Goal: Communication & Community: Answer question/provide support

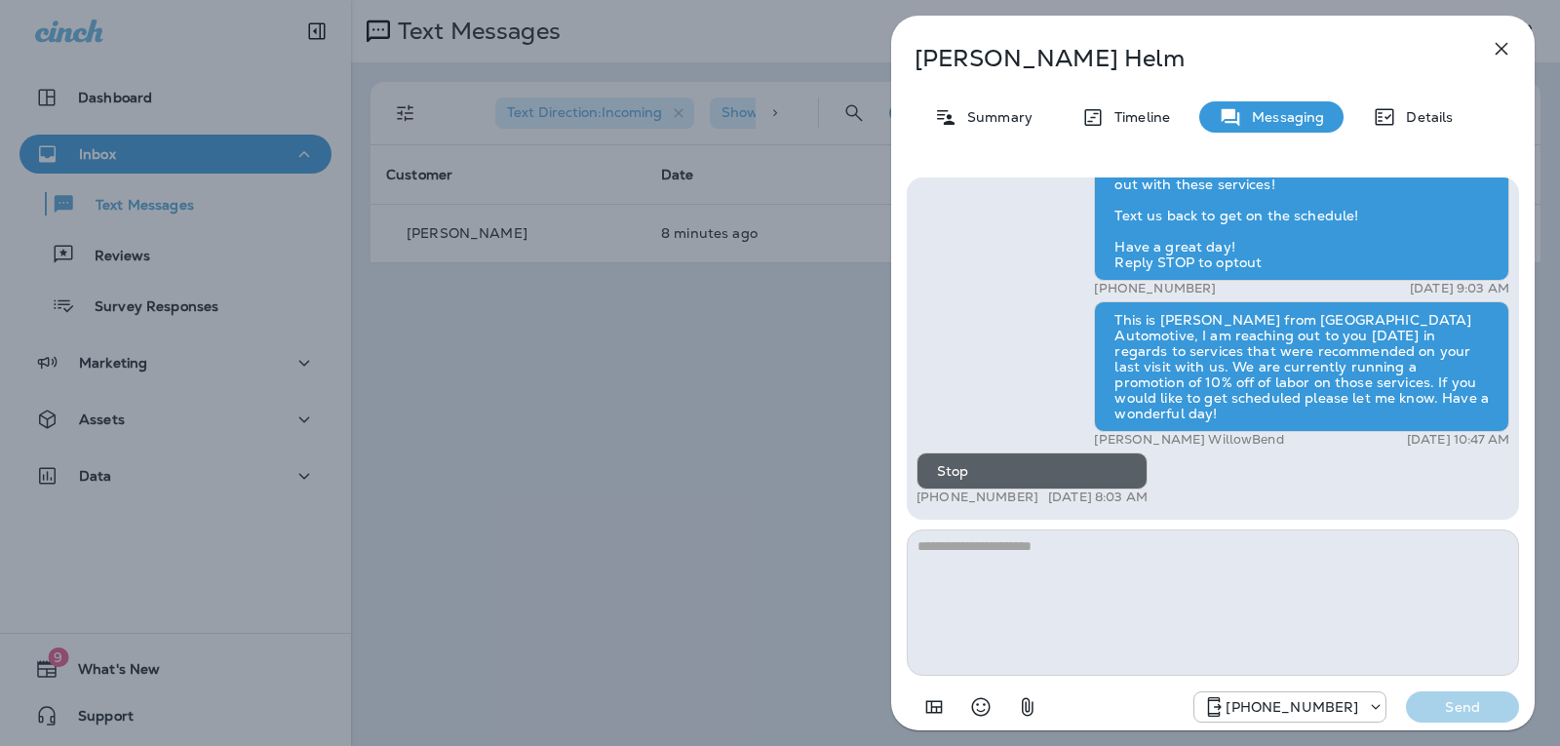
click at [1509, 50] on icon "button" at bounding box center [1501, 48] width 23 height 23
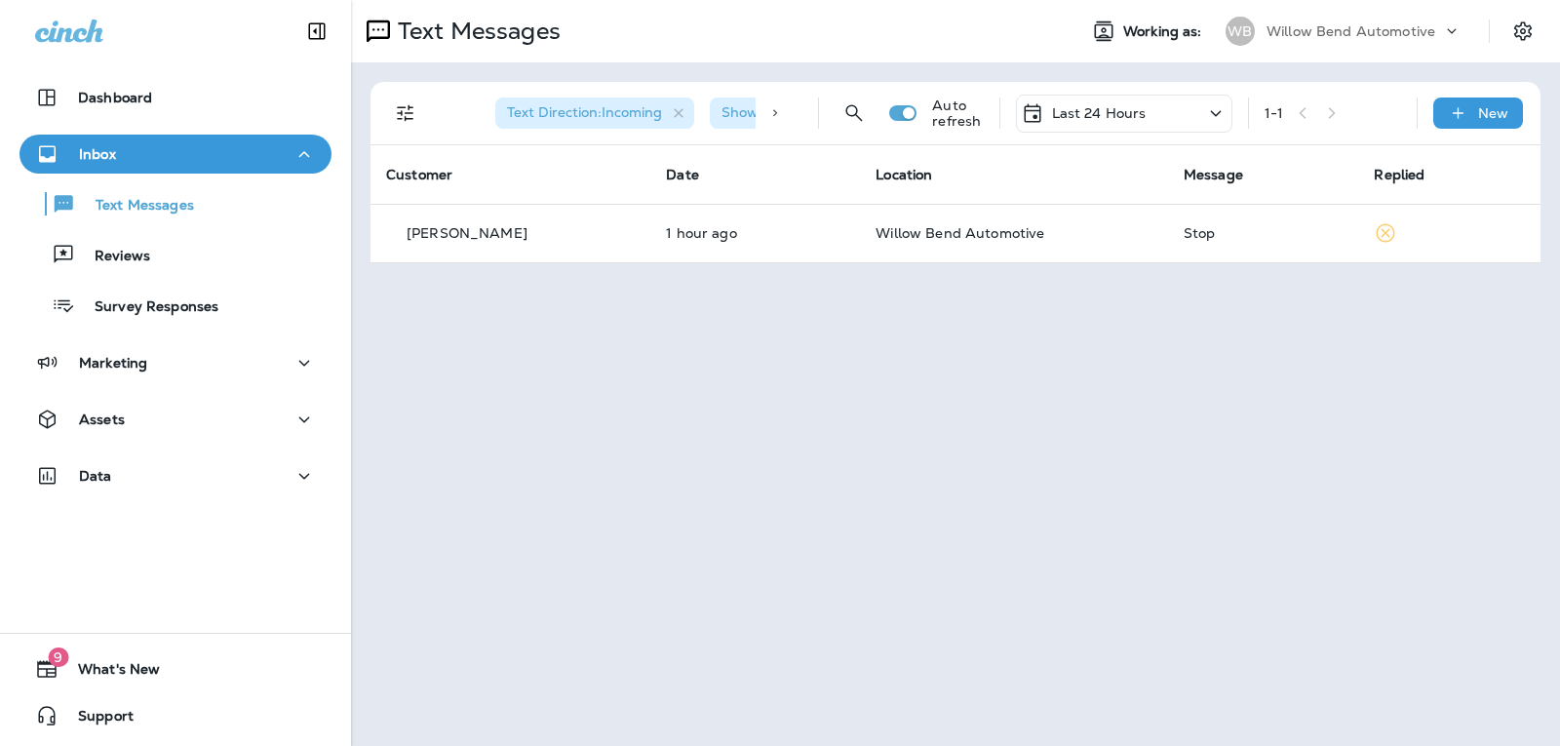
click at [1150, 105] on div "Last 24 Hours" at bounding box center [1124, 114] width 216 height 38
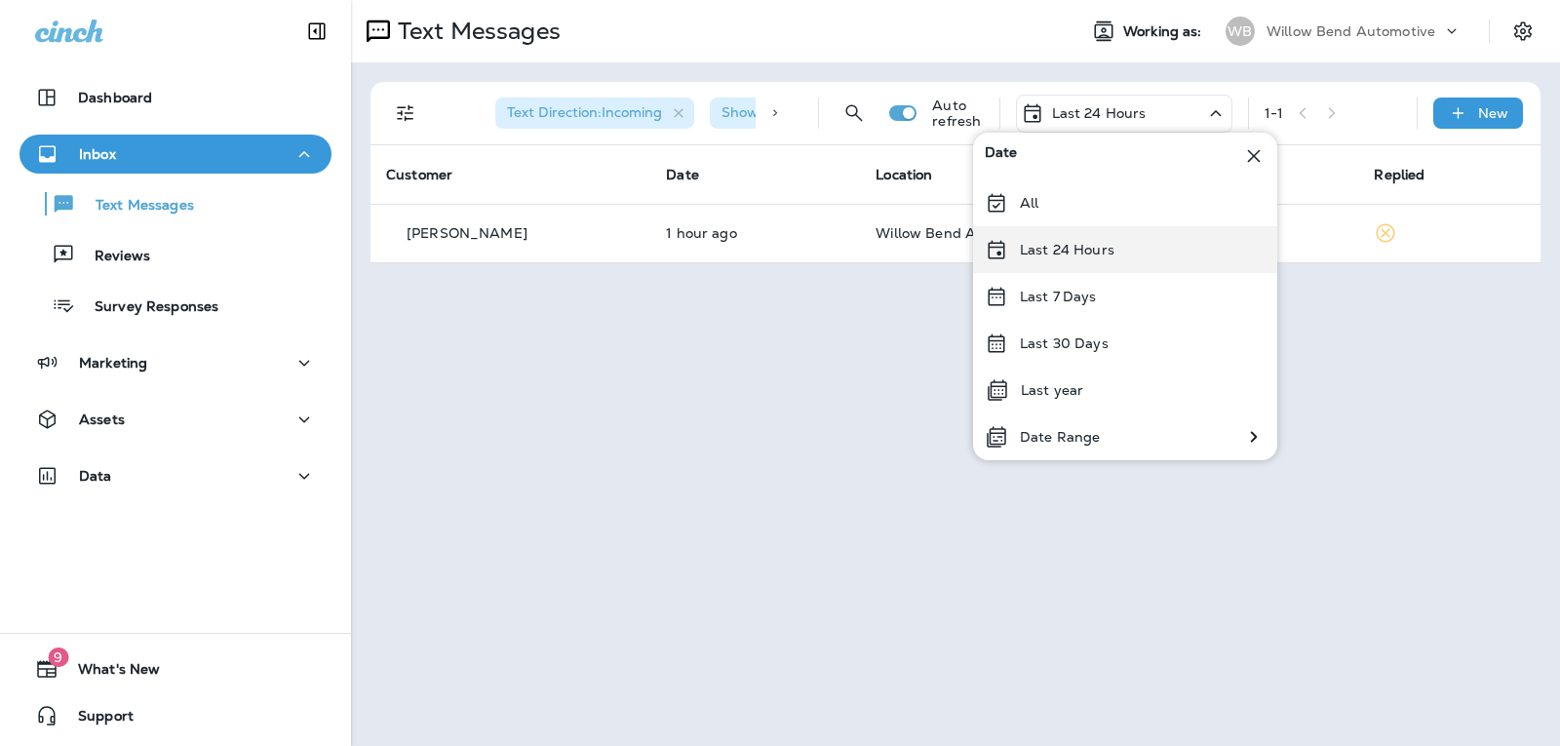
click at [1128, 260] on div "Last 24 Hours" at bounding box center [1125, 249] width 304 height 47
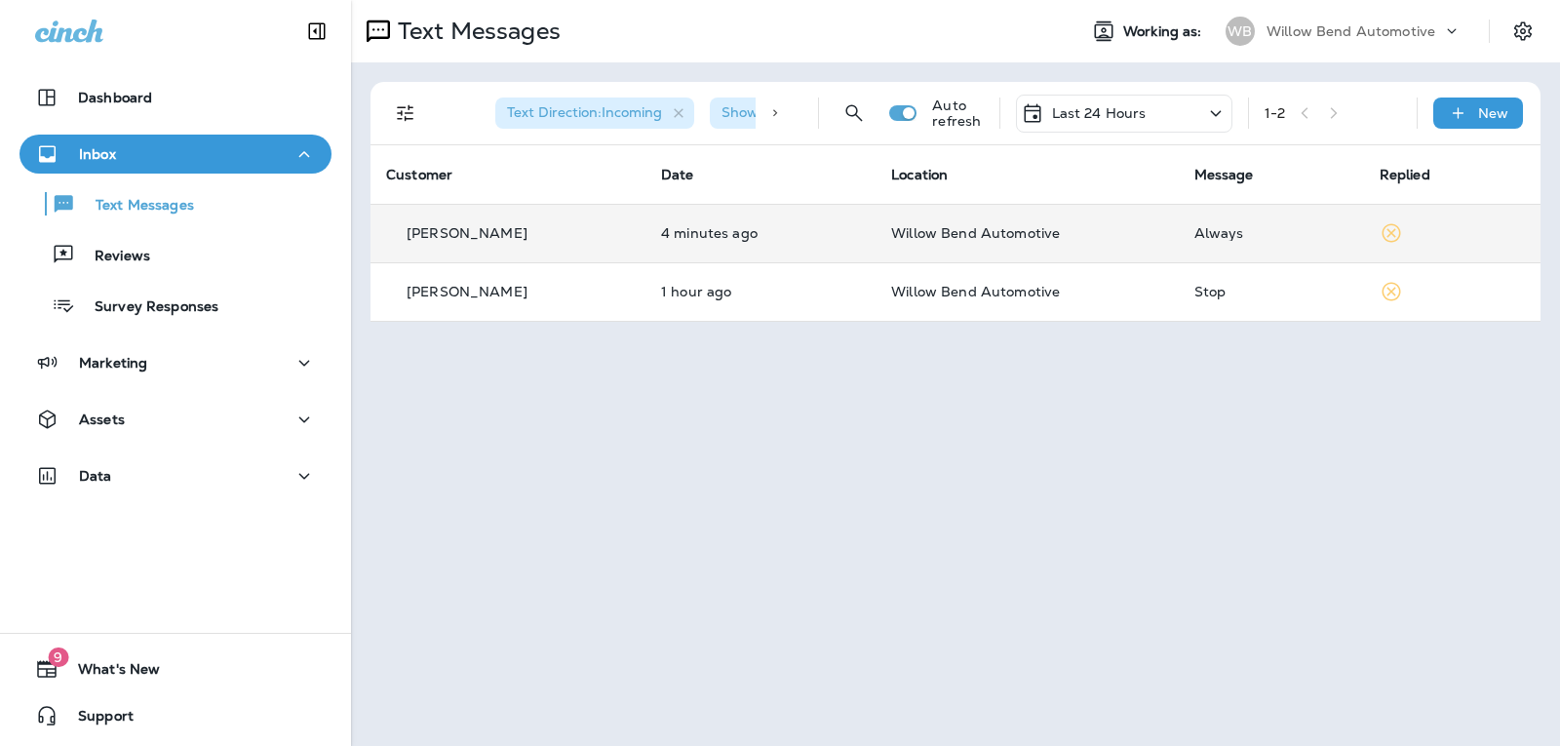
click at [1140, 252] on td "Willow Bend Automotive" at bounding box center [1027, 233] width 302 height 58
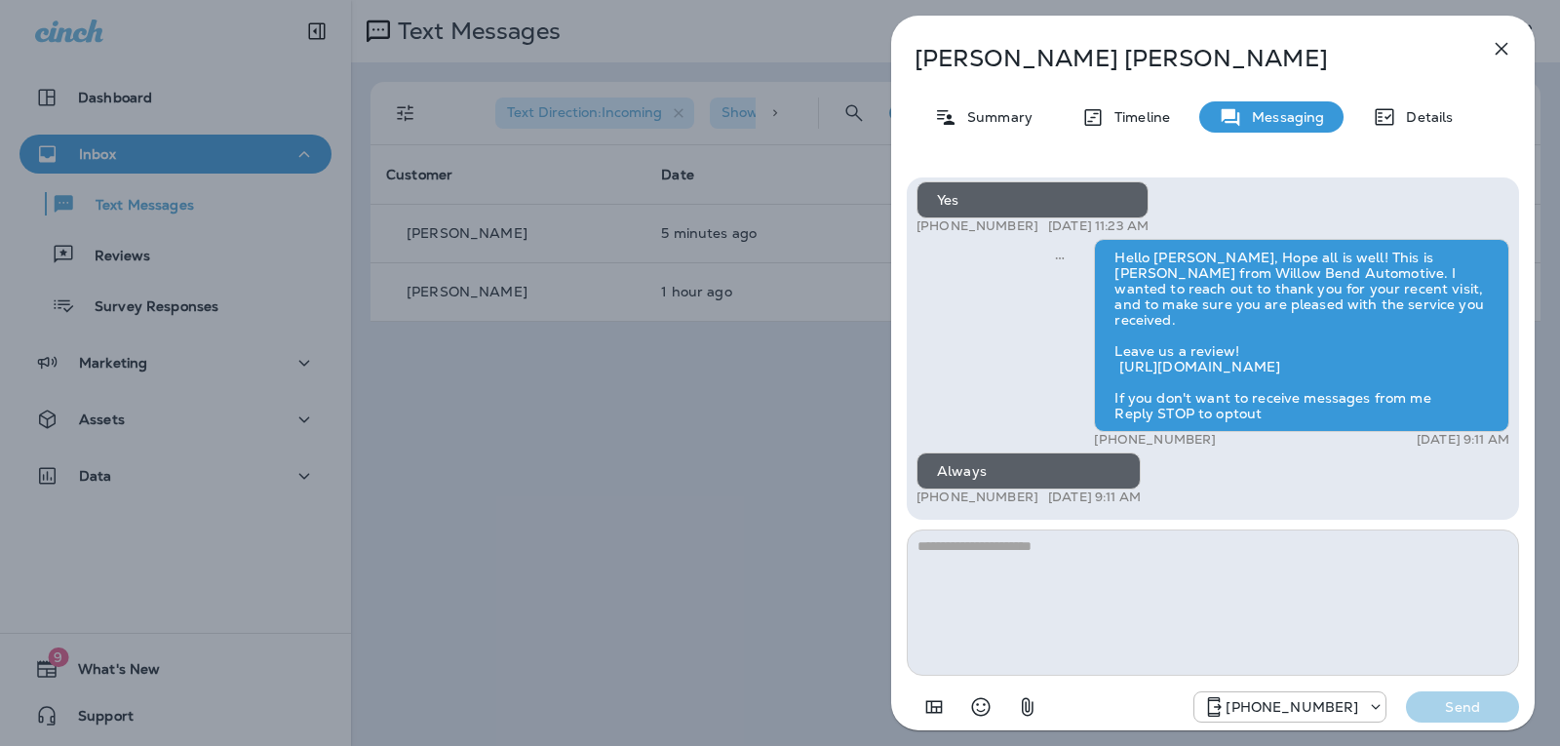
click at [995, 557] on textarea at bounding box center [1213, 602] width 612 height 146
type textarea "*"
click at [970, 708] on icon "Select an emoji" at bounding box center [980, 706] width 23 height 23
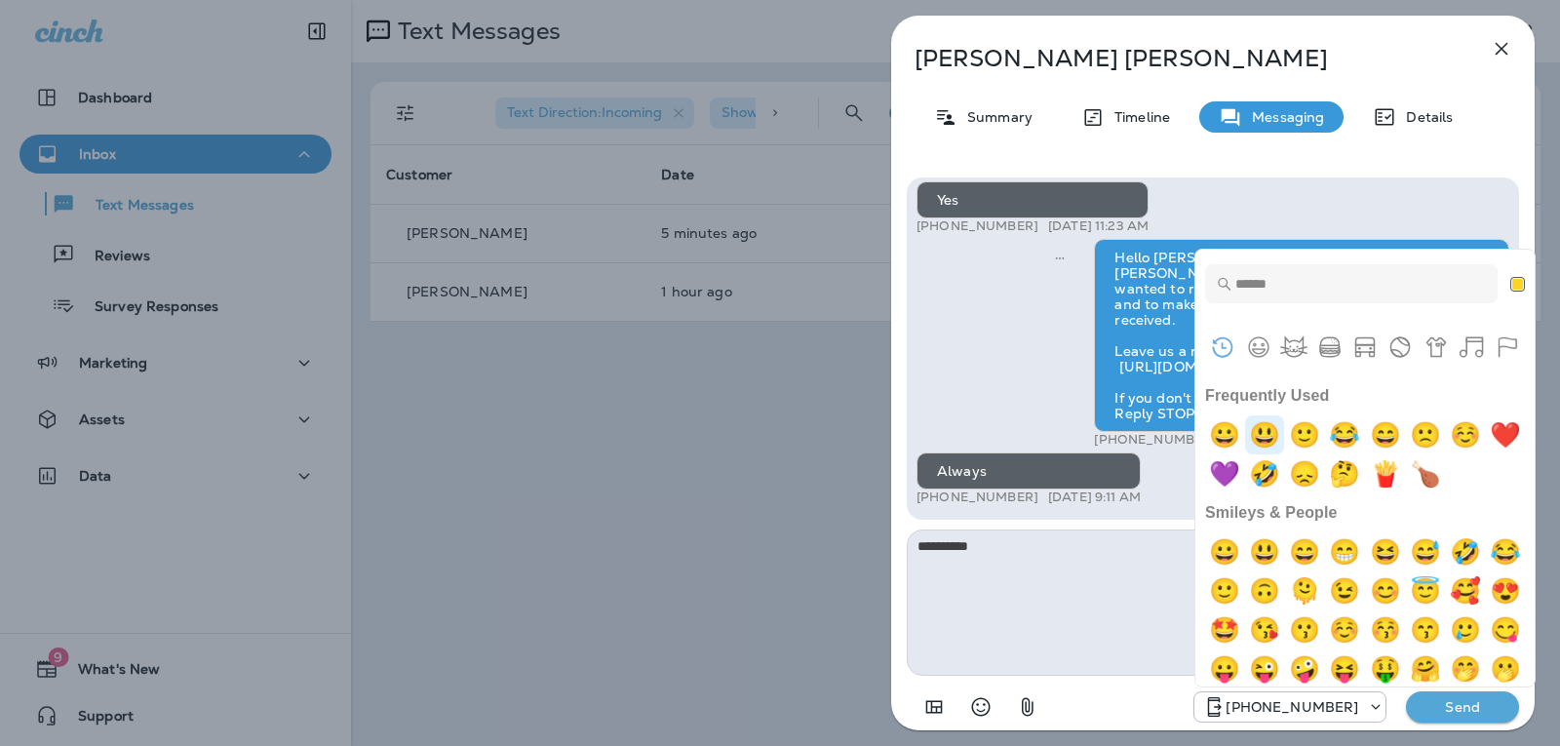
click at [1267, 438] on img "smiley" at bounding box center [1264, 434] width 39 height 39
type textarea "**********"
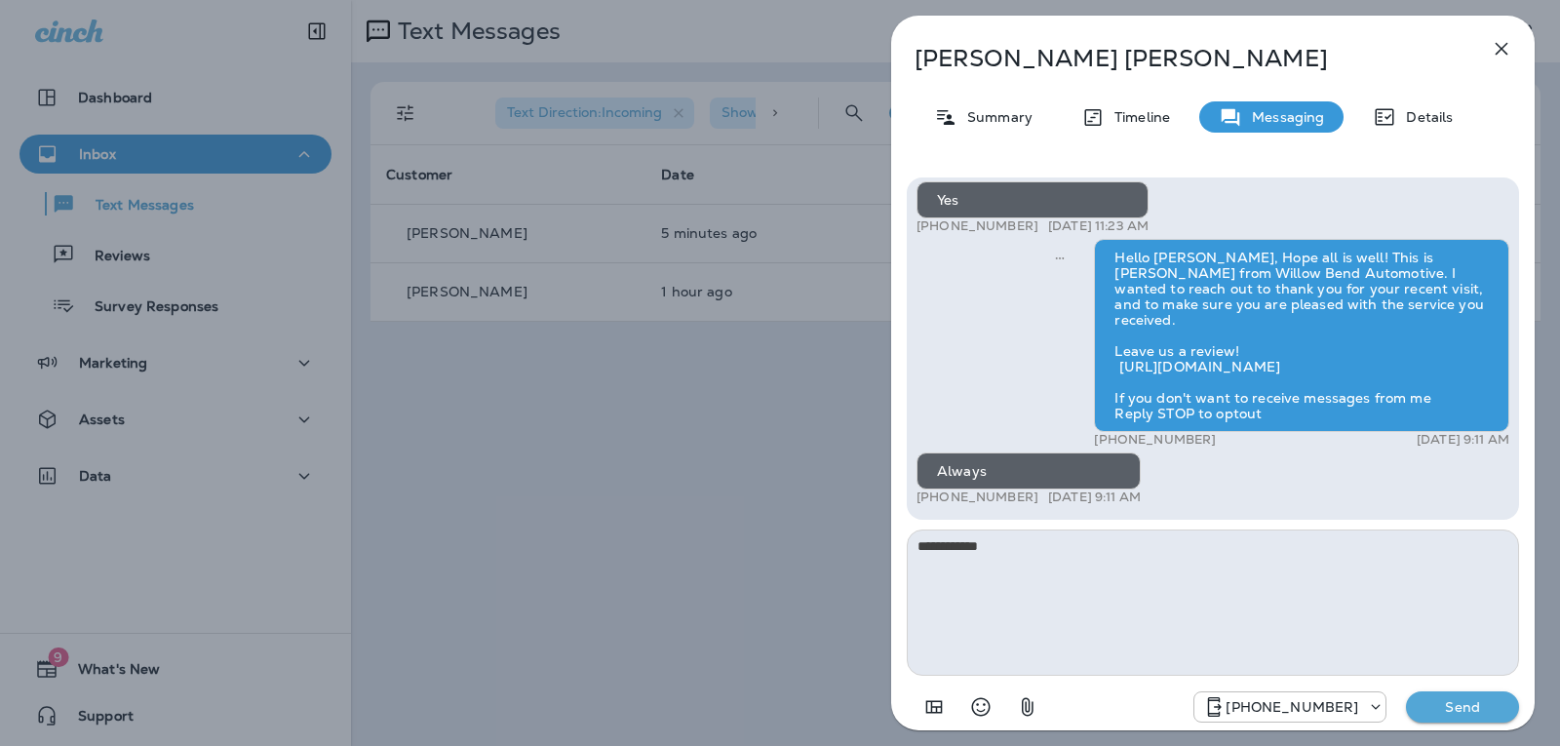
click at [1458, 713] on p "Send" at bounding box center [1463, 707] width 82 height 18
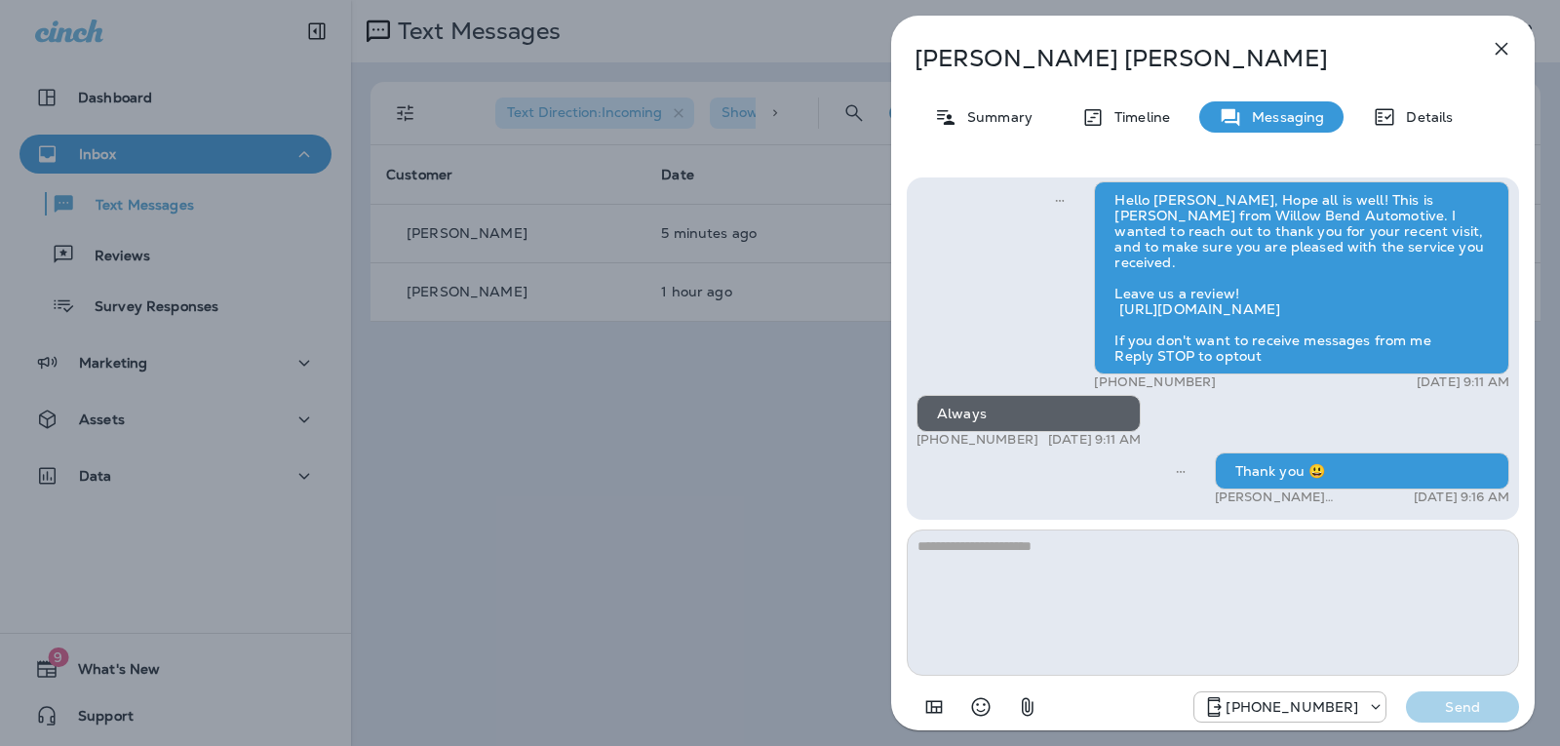
click at [1496, 41] on icon "button" at bounding box center [1501, 48] width 23 height 23
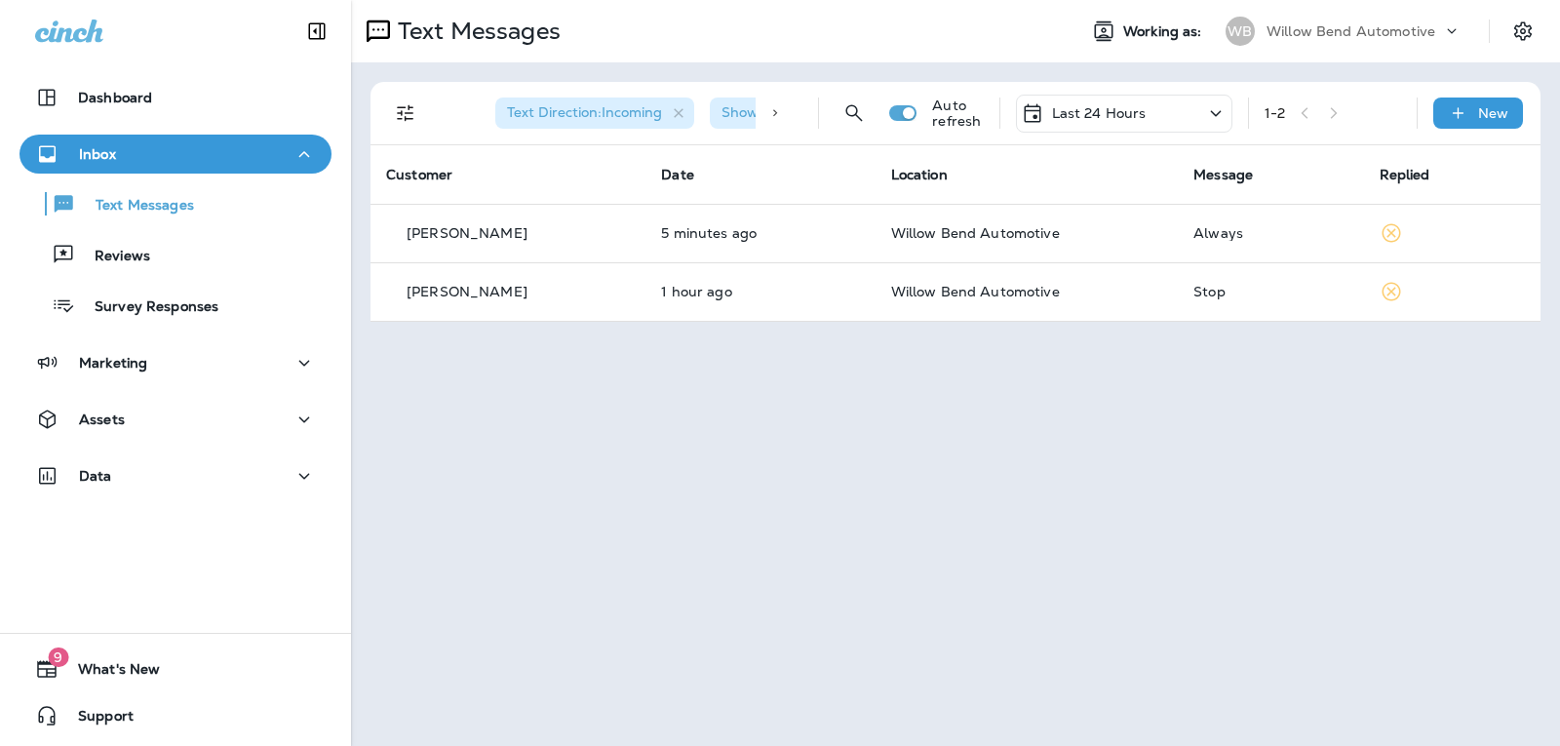
click at [1117, 107] on p "Last 24 Hours" at bounding box center [1099, 113] width 95 height 16
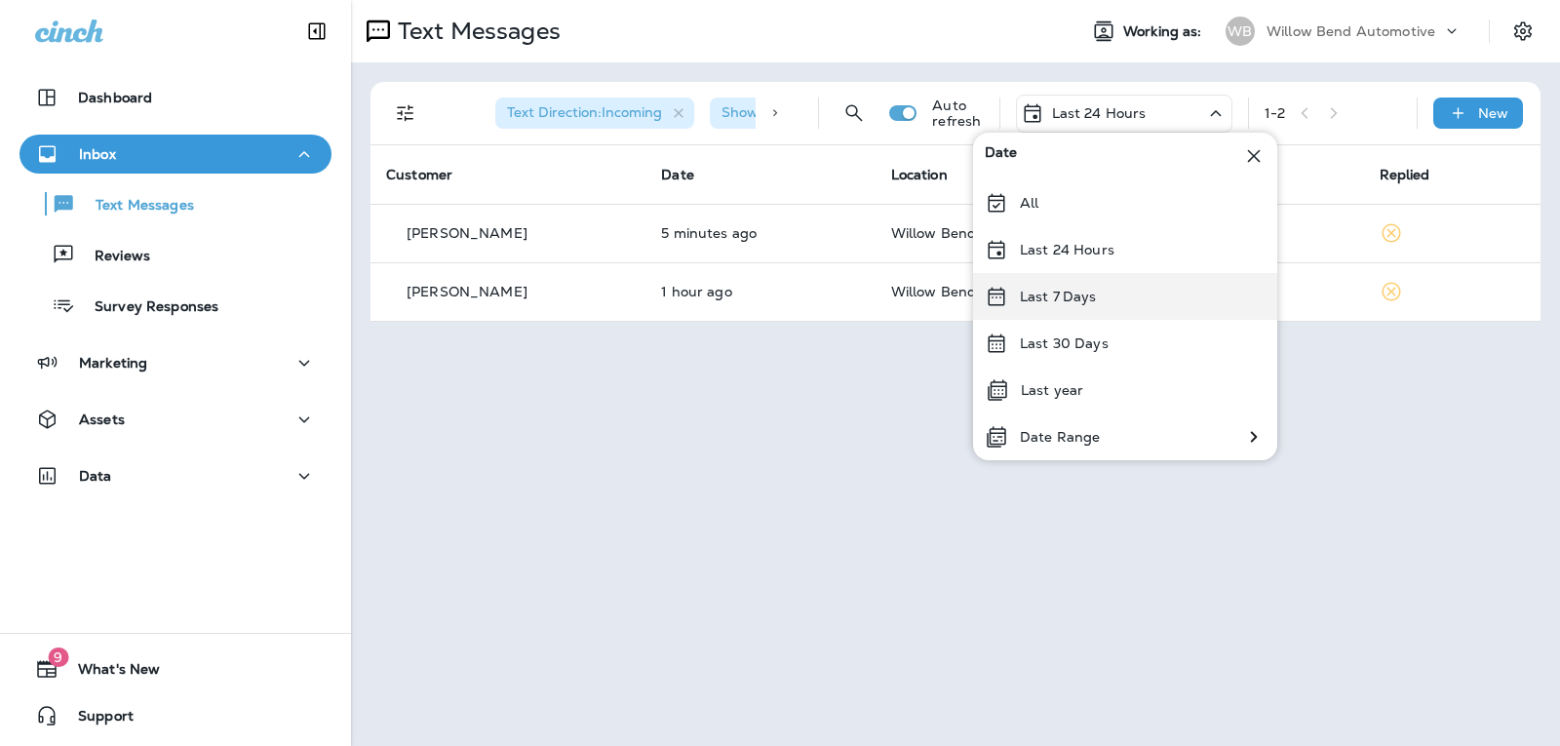
click at [1073, 297] on p "Last 7 Days" at bounding box center [1058, 297] width 77 height 16
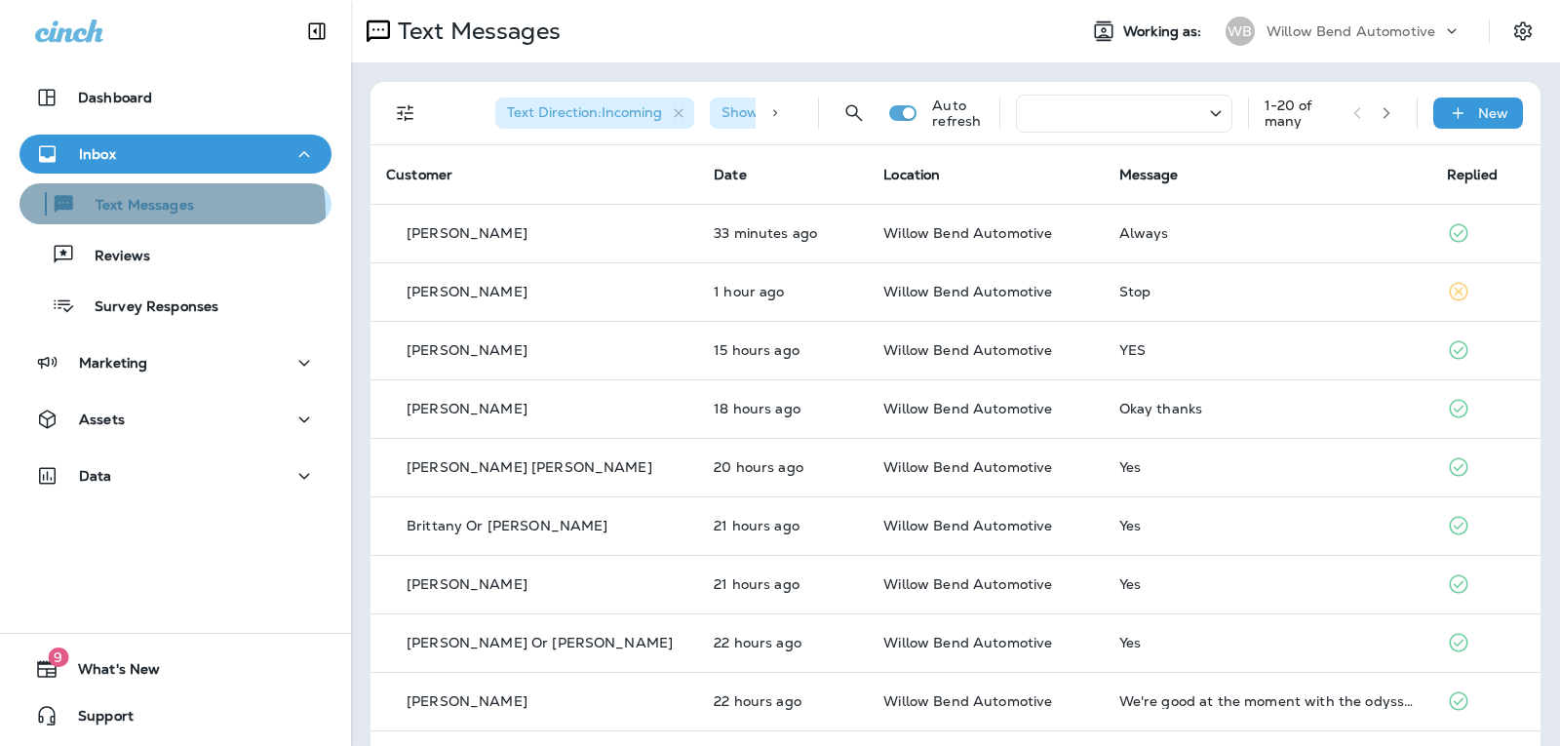
click at [149, 214] on p "Text Messages" at bounding box center [135, 206] width 118 height 19
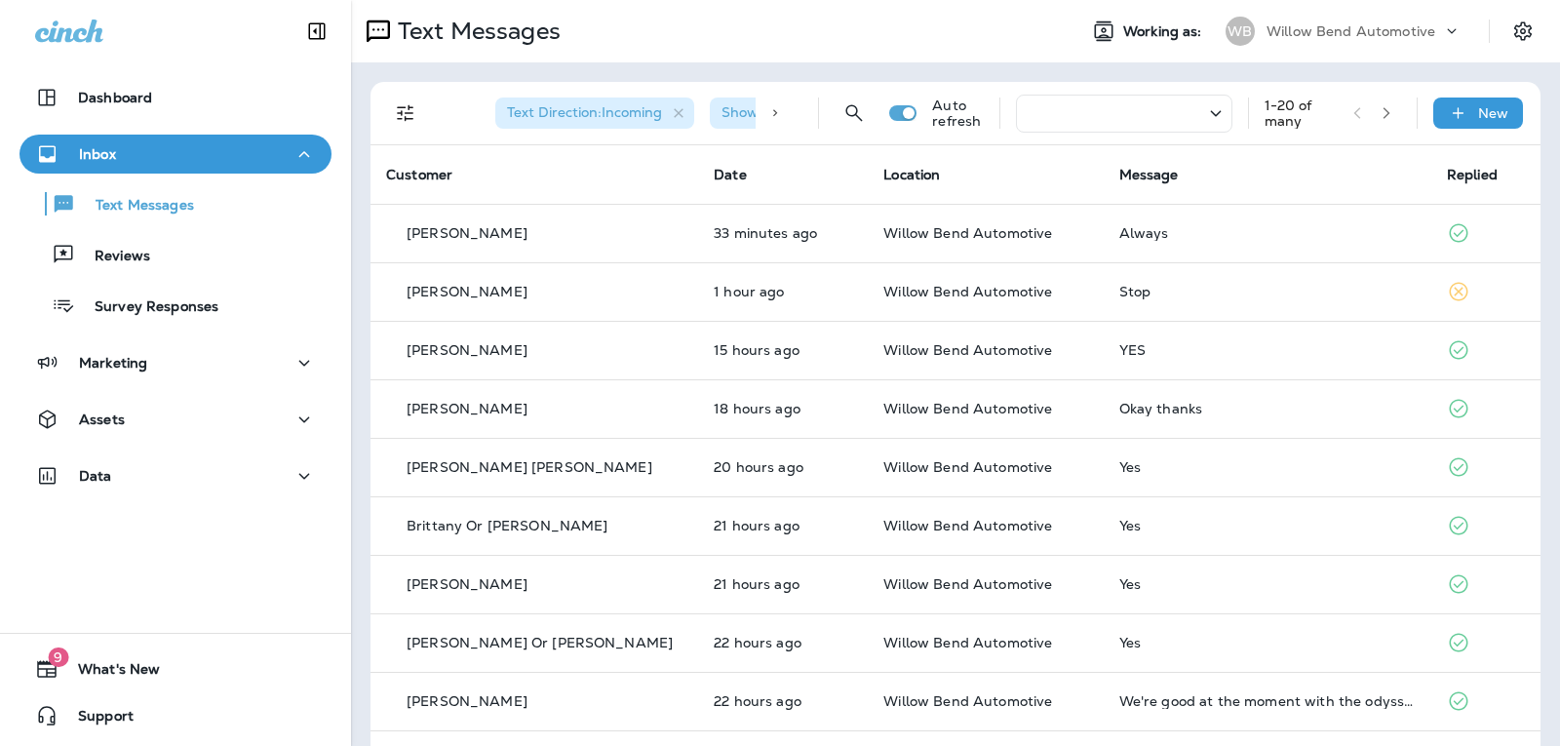
click at [1059, 104] on div at bounding box center [1124, 114] width 216 height 38
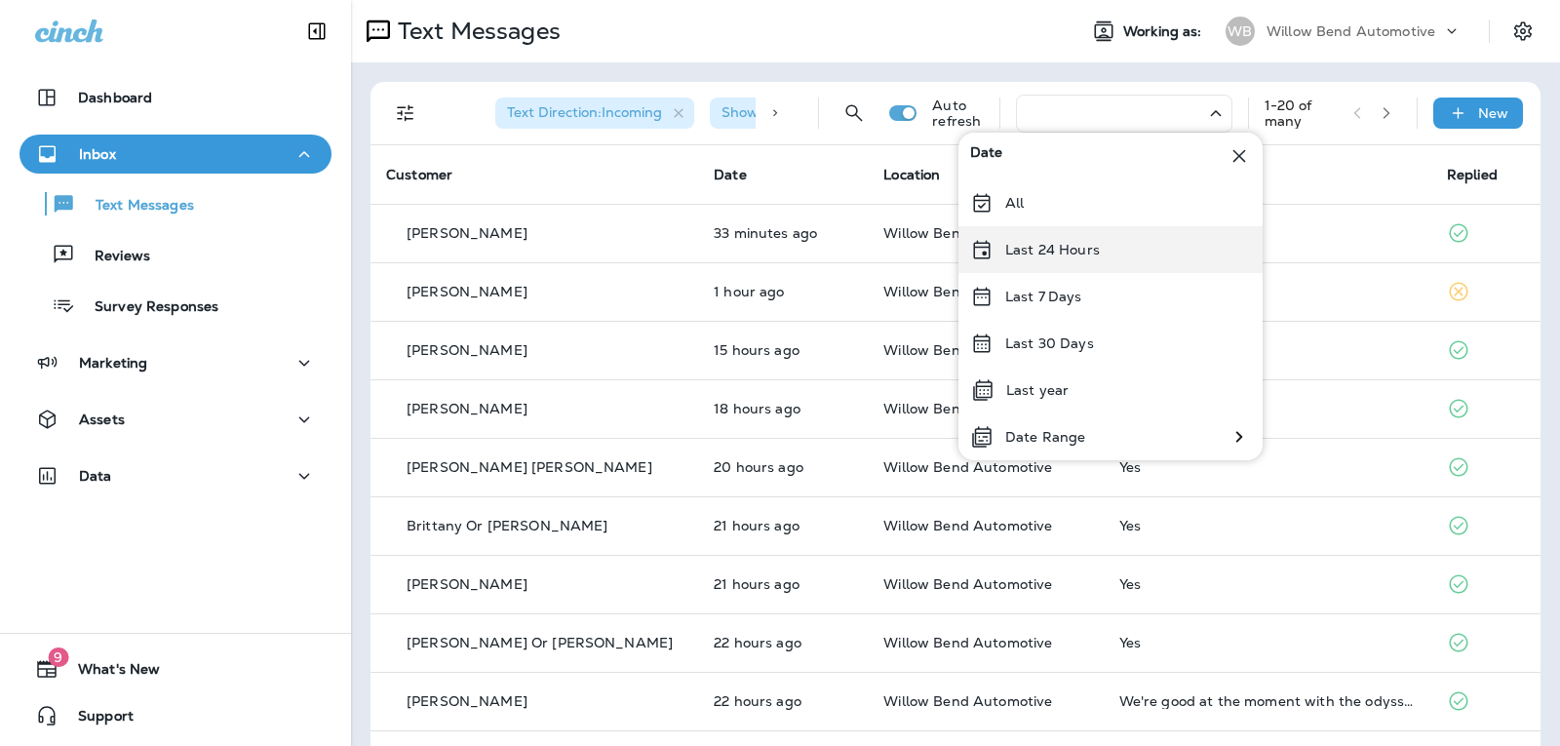
click at [1066, 256] on p "Last 24 Hours" at bounding box center [1052, 250] width 95 height 16
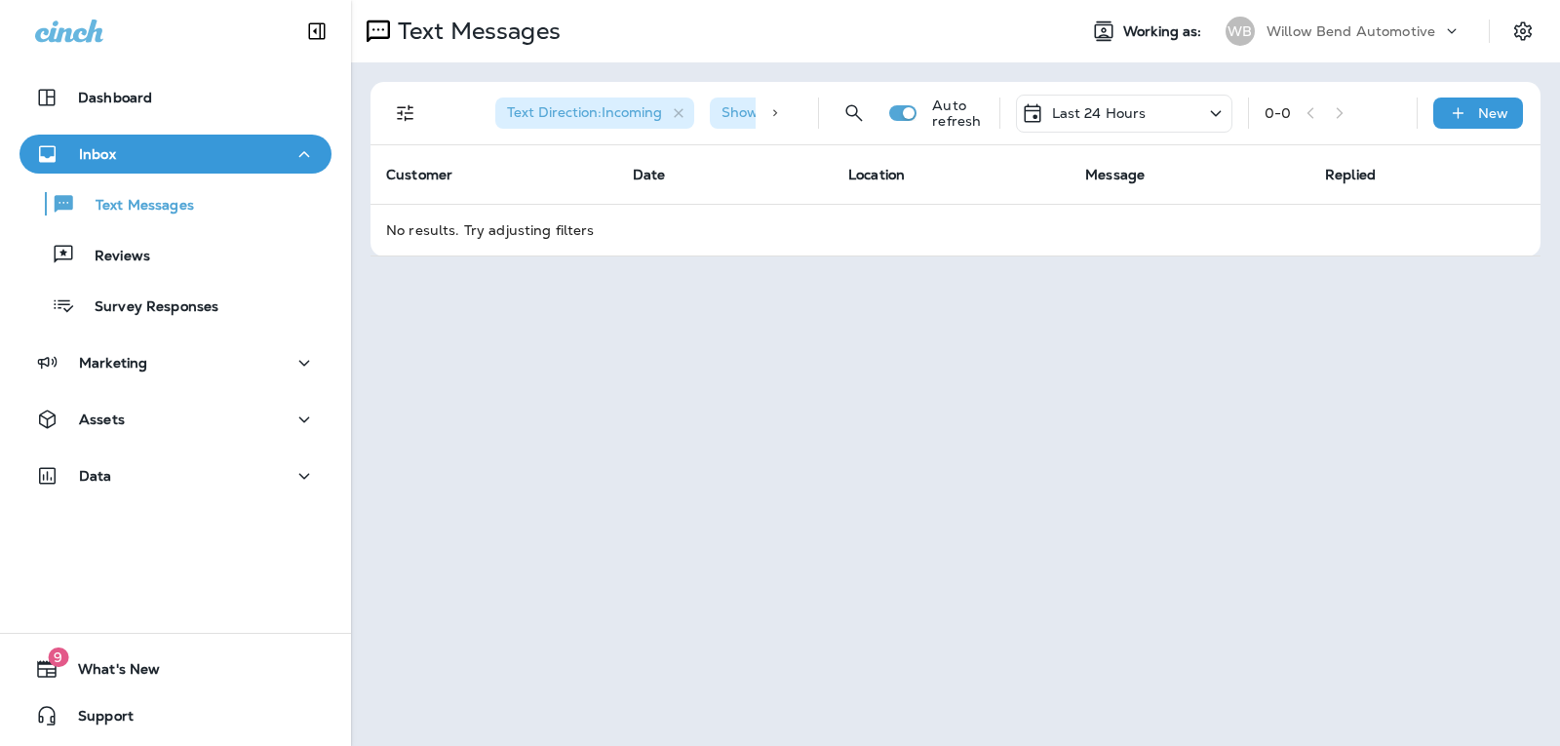
click at [1056, 109] on p "Last 24 Hours" at bounding box center [1099, 113] width 95 height 16
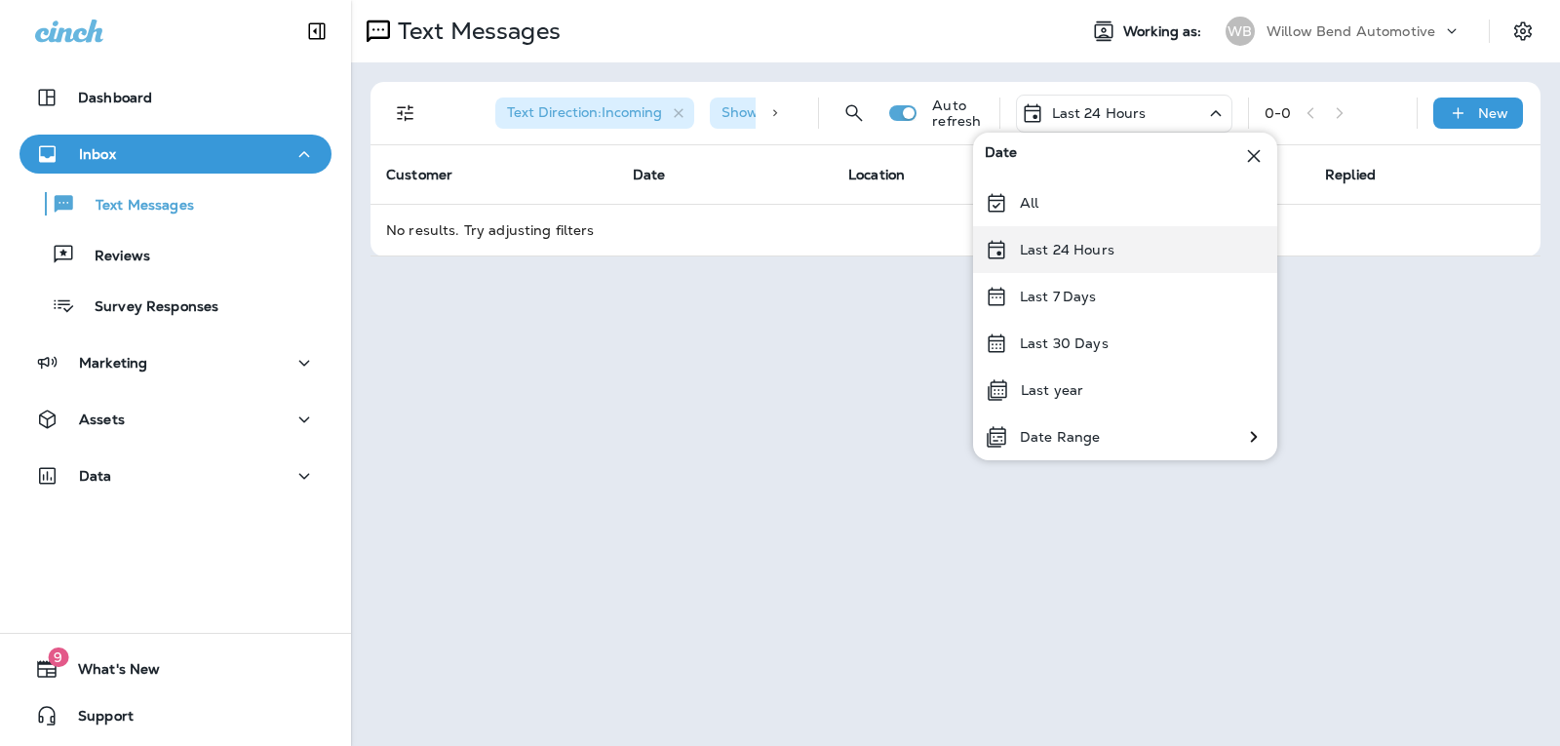
click at [1076, 255] on p "Last 24 Hours" at bounding box center [1067, 250] width 95 height 16
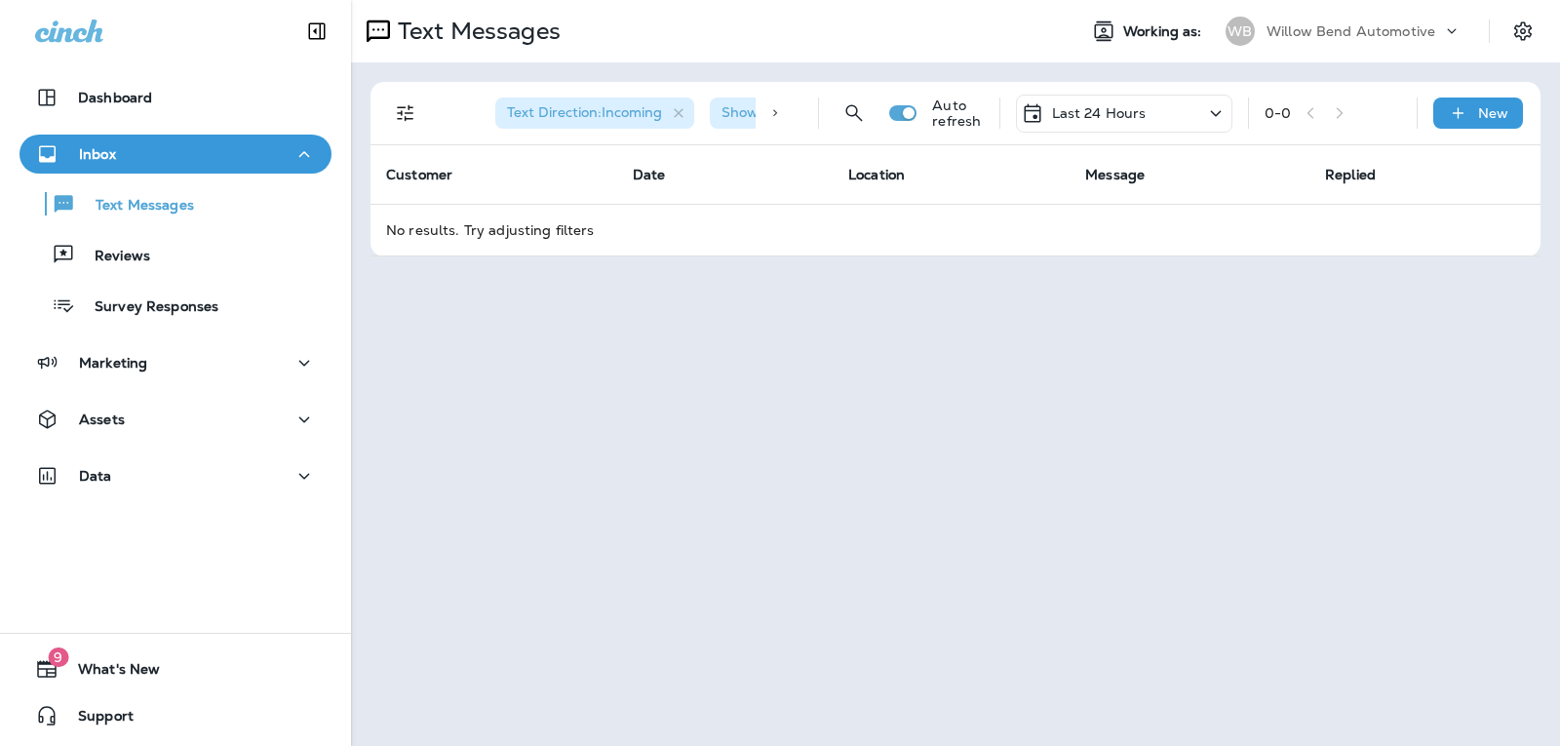
click at [1153, 108] on div "Last 24 Hours" at bounding box center [1124, 114] width 216 height 38
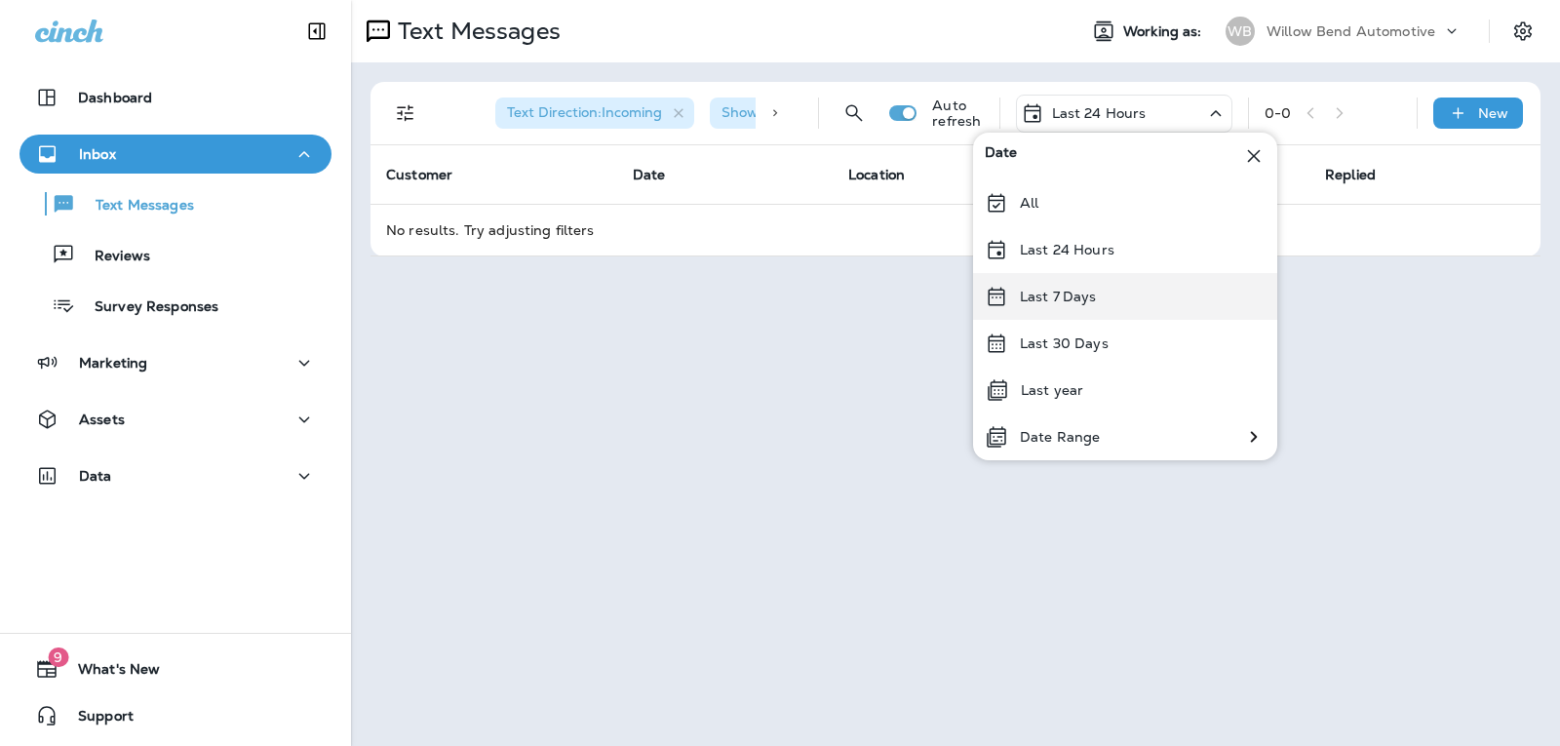
click at [1081, 290] on p "Last 7 Days" at bounding box center [1058, 297] width 77 height 16
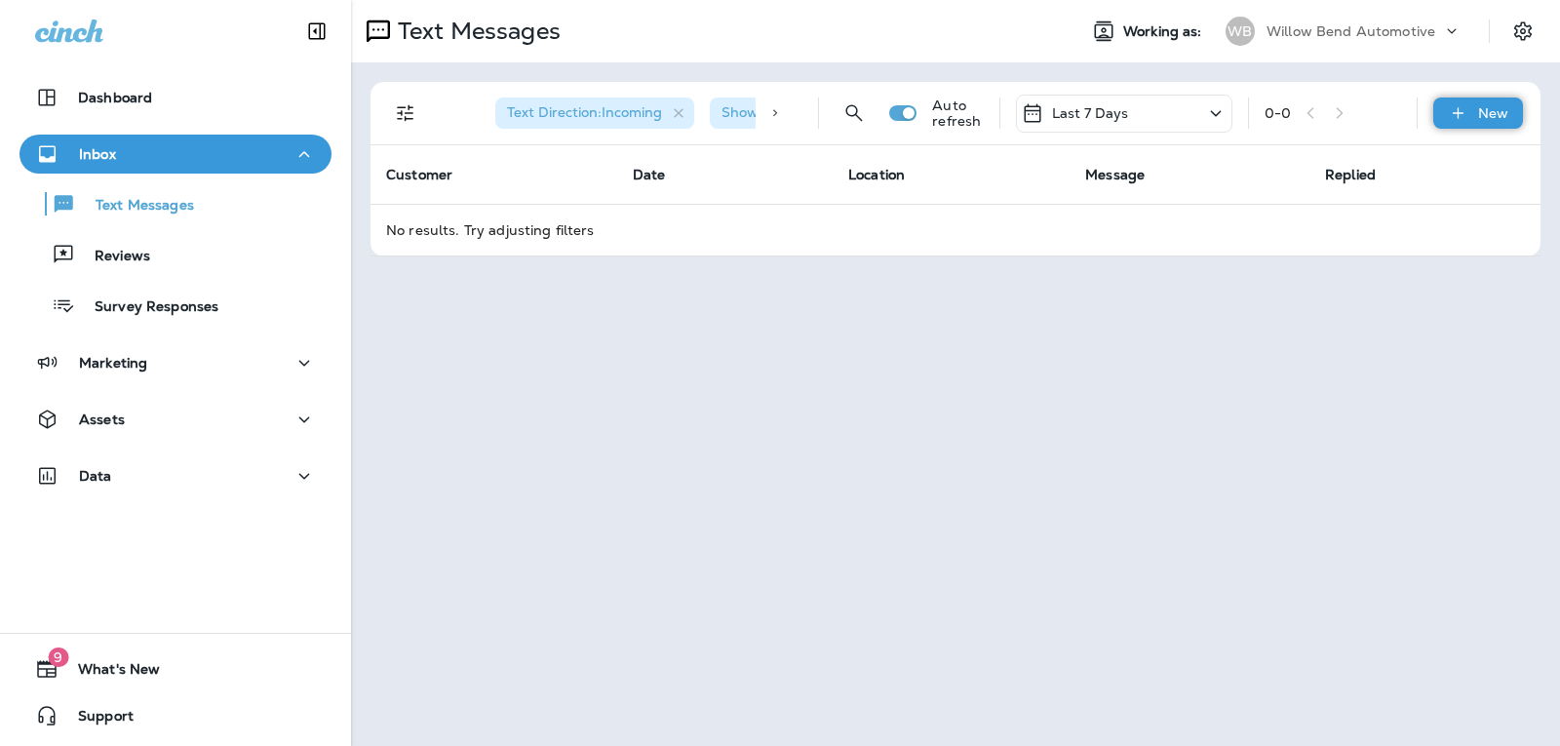
click at [1465, 110] on icon at bounding box center [1458, 112] width 20 height 19
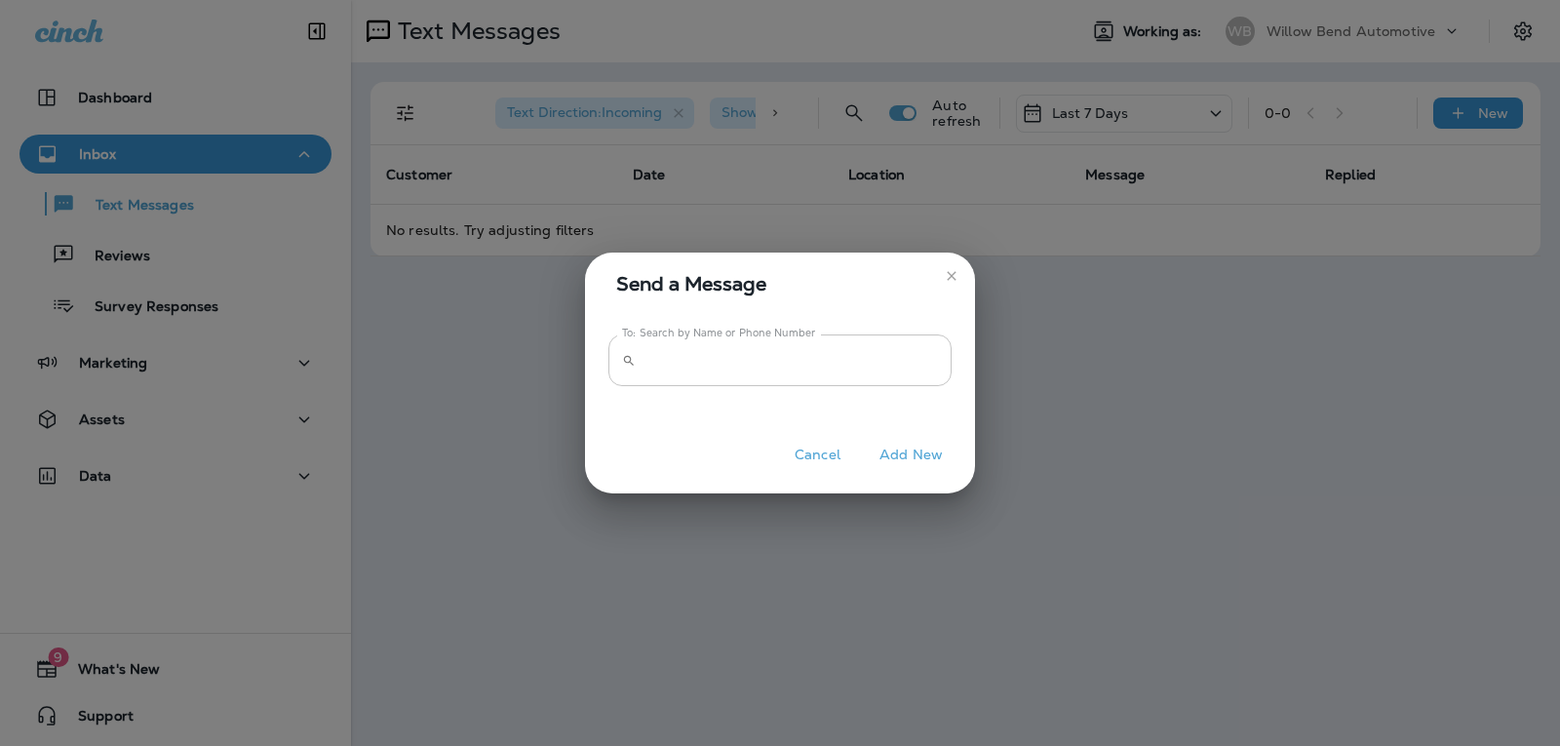
click at [916, 365] on input "To: Search by Name or Phone Number" at bounding box center [797, 360] width 308 height 52
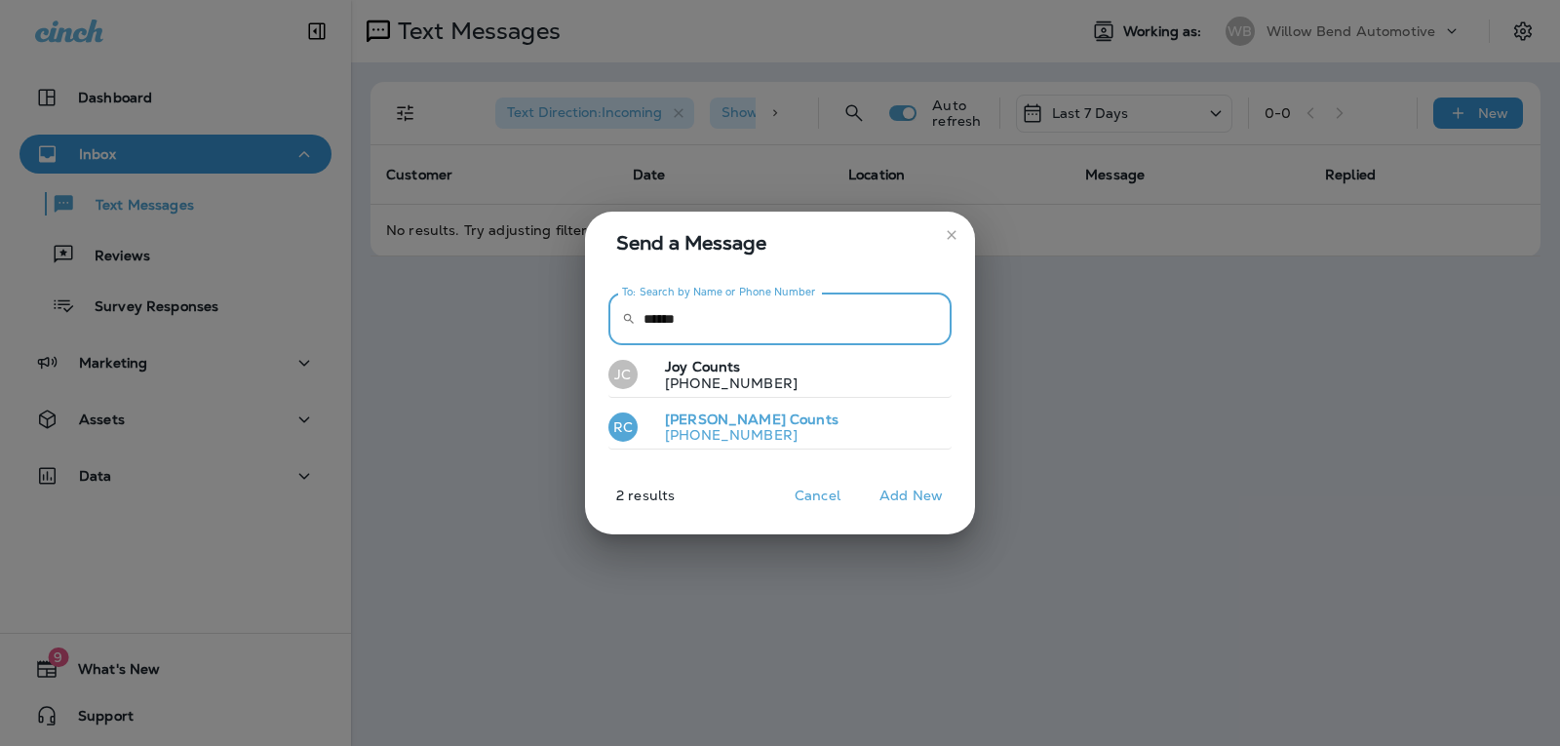
type input "******"
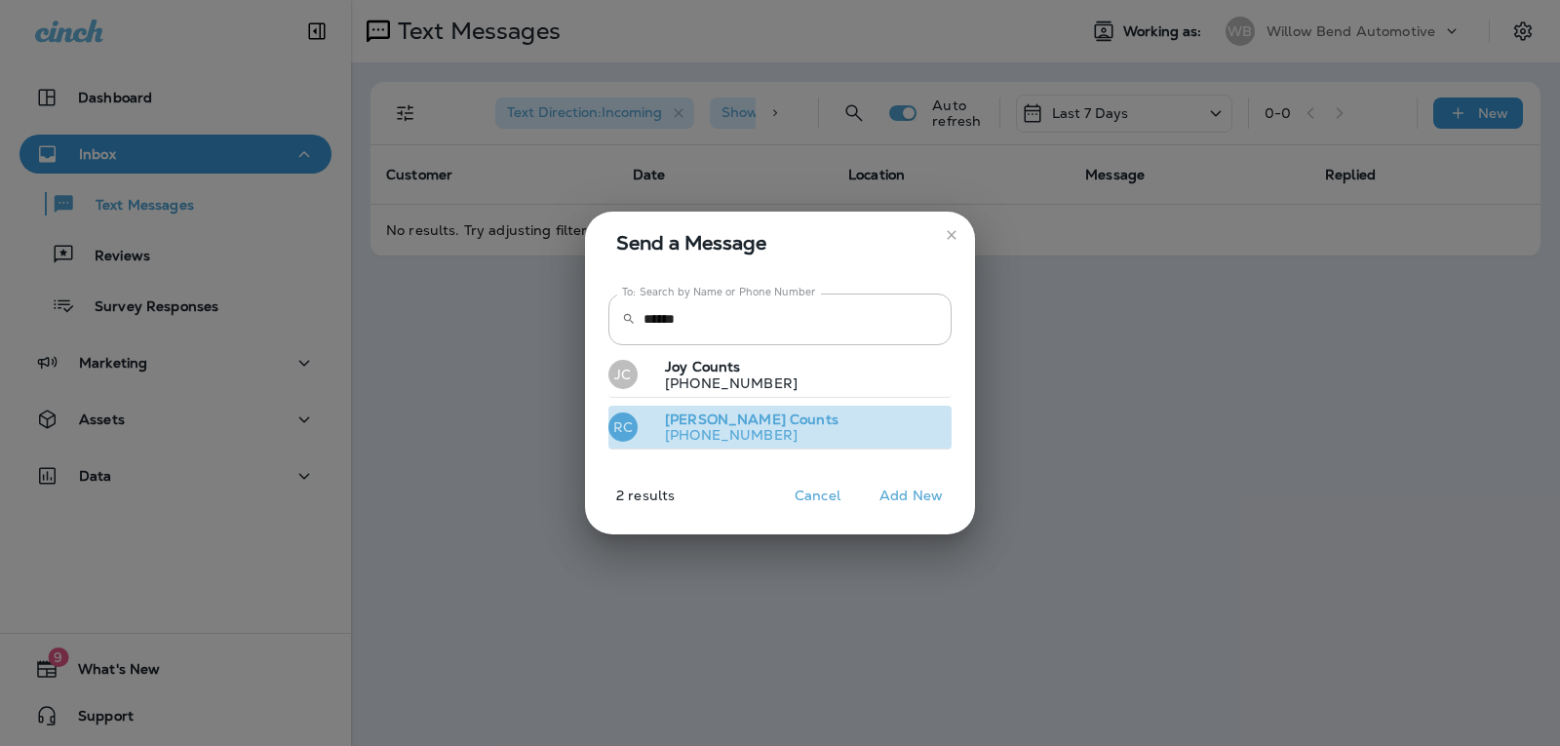
click at [799, 427] on button "RC Rob Counts +18134010615" at bounding box center [779, 428] width 343 height 45
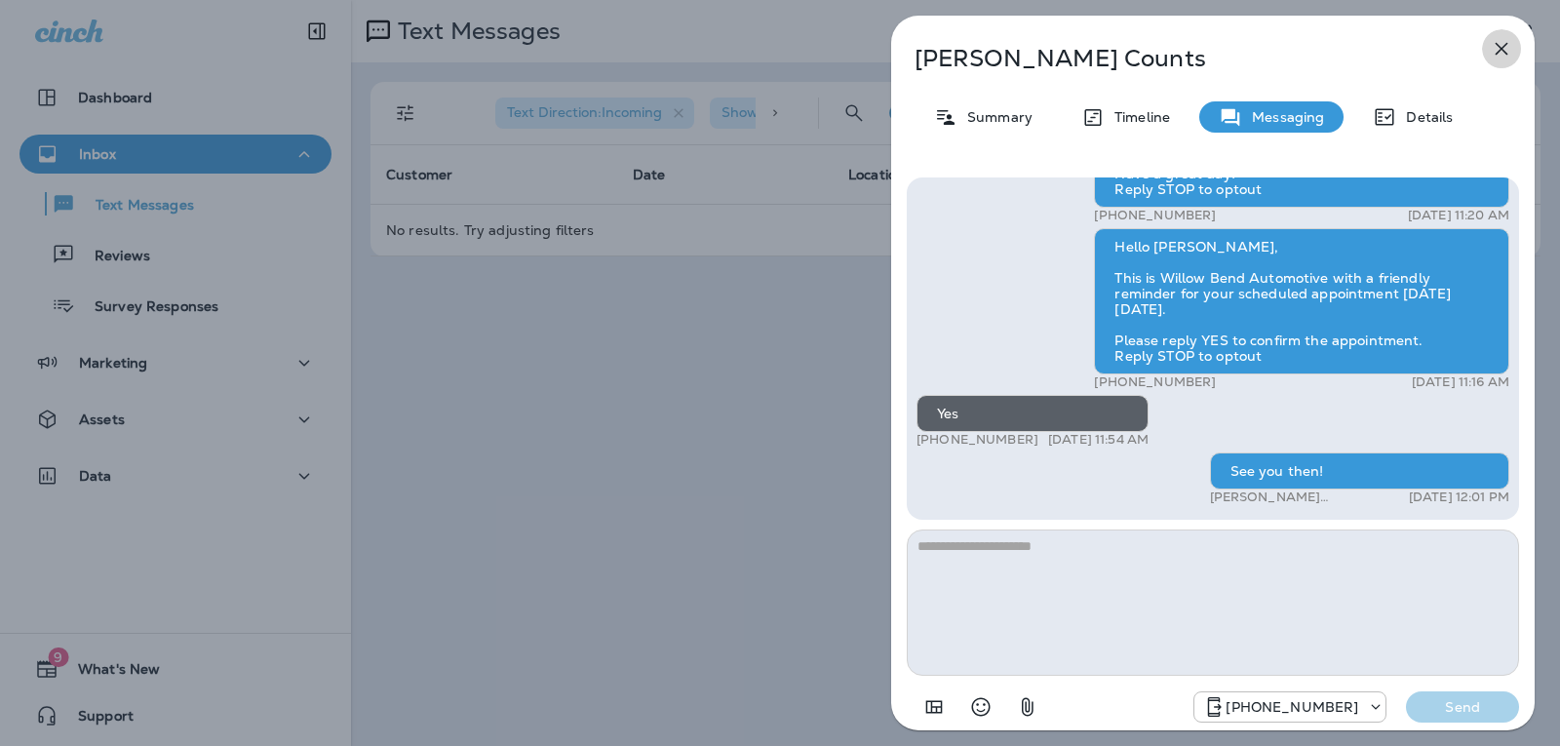
click at [1498, 58] on icon "button" at bounding box center [1501, 48] width 23 height 23
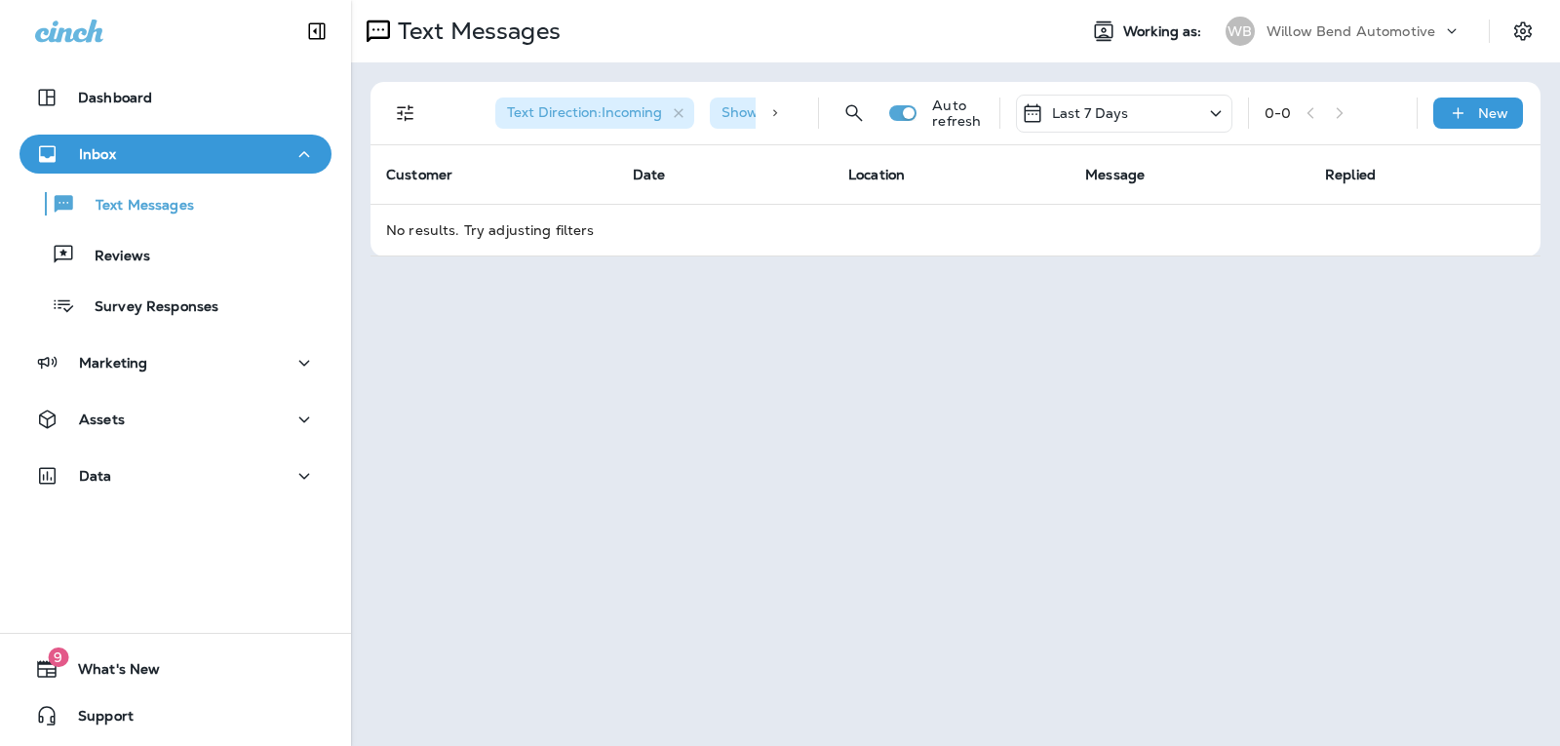
click at [1154, 105] on div "Last 7 Days" at bounding box center [1124, 114] width 216 height 38
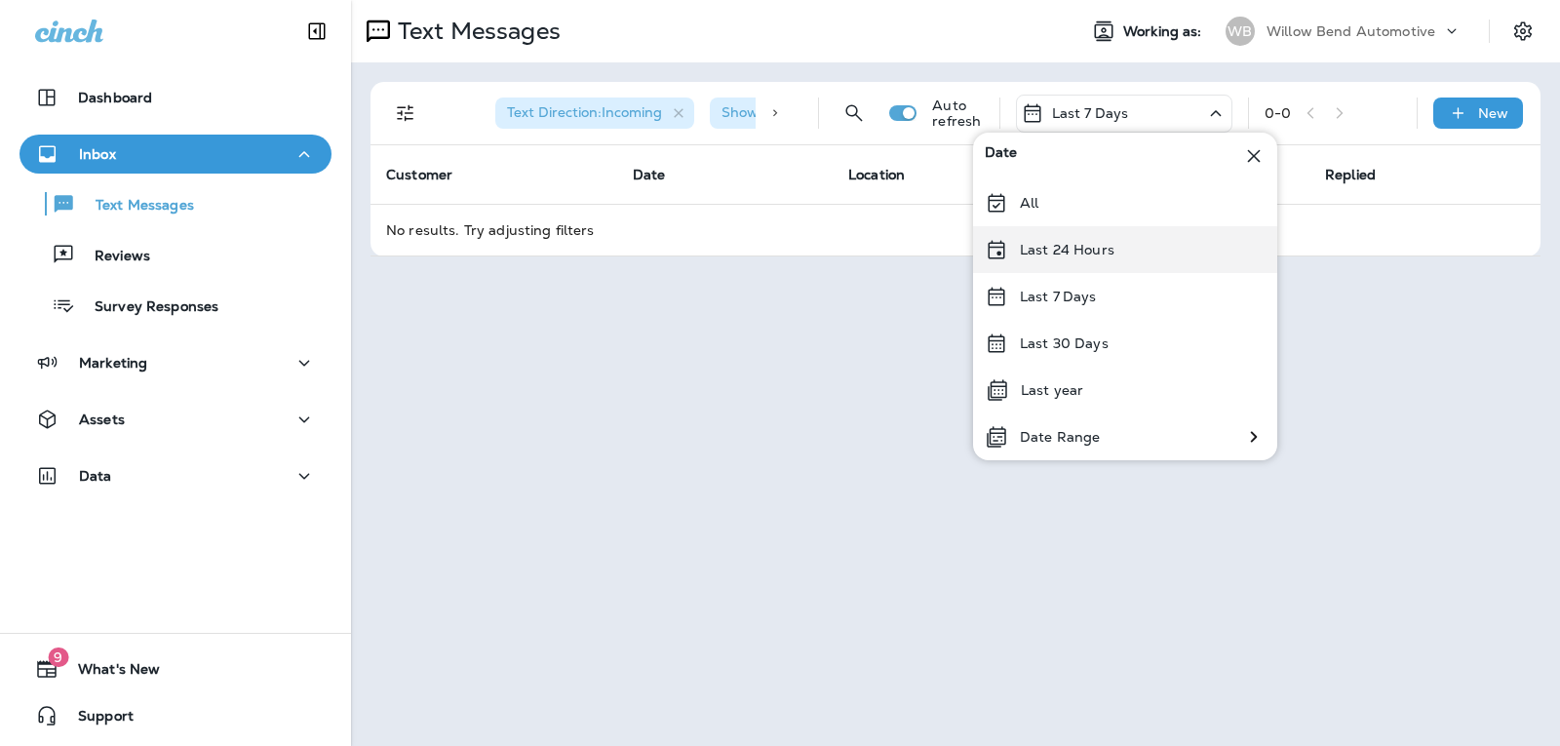
click at [1110, 246] on p "Last 24 Hours" at bounding box center [1067, 250] width 95 height 16
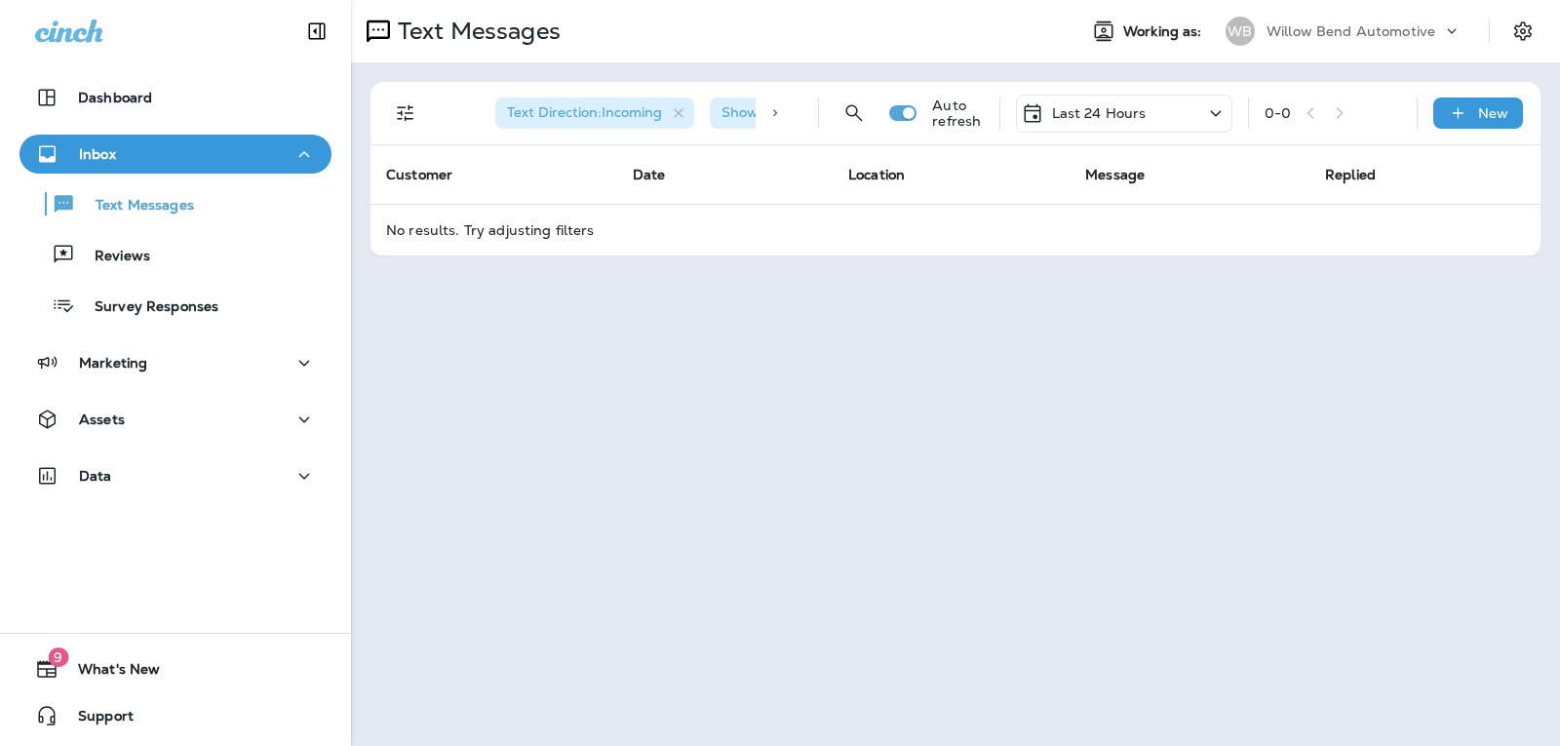
click at [1168, 101] on div "Last 24 Hours" at bounding box center [1124, 114] width 216 height 38
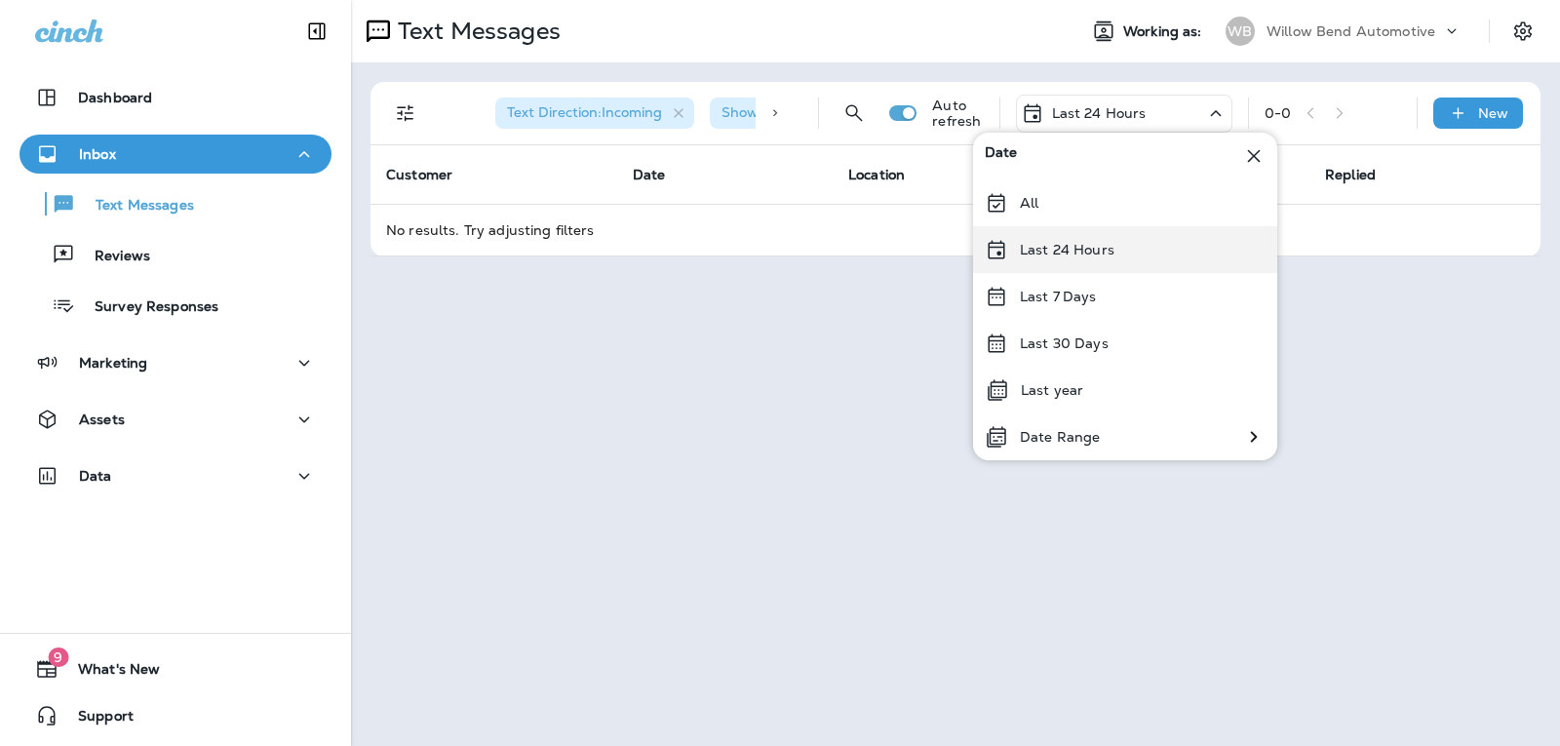
click at [1100, 252] on p "Last 24 Hours" at bounding box center [1067, 250] width 95 height 16
